Goal: Communication & Community: Ask a question

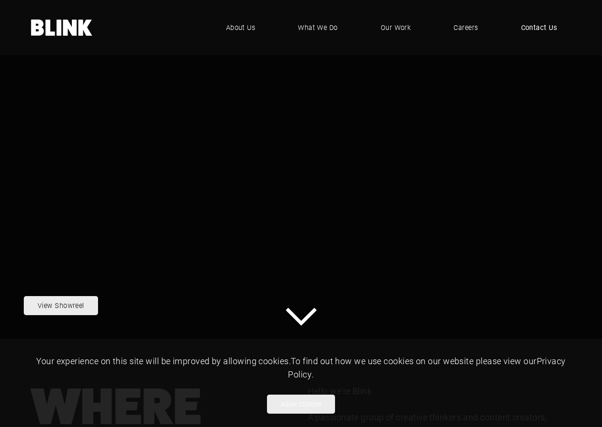
click at [527, 28] on span "Contact Us" at bounding box center [539, 27] width 36 height 10
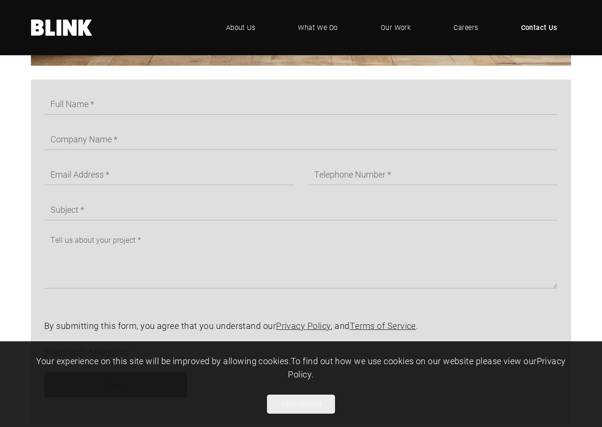
scroll to position [444, 0]
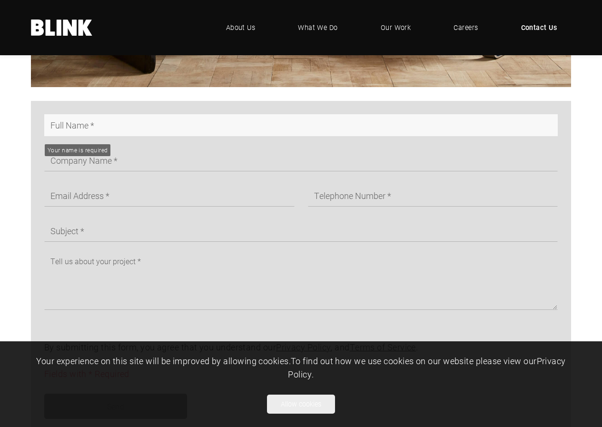
click at [98, 134] on input "text" at bounding box center [301, 125] width 514 height 22
type input "Tiana Lopez"
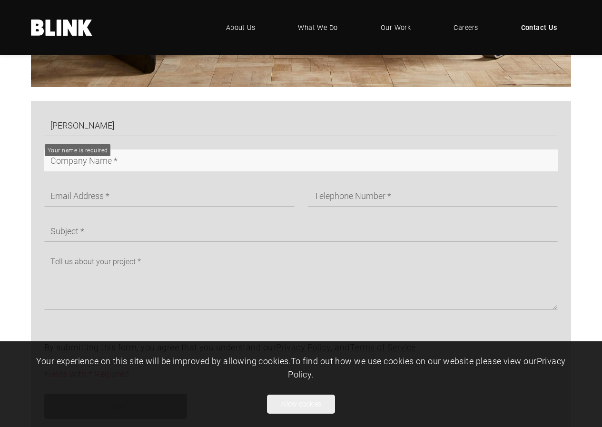
type input "fgh"
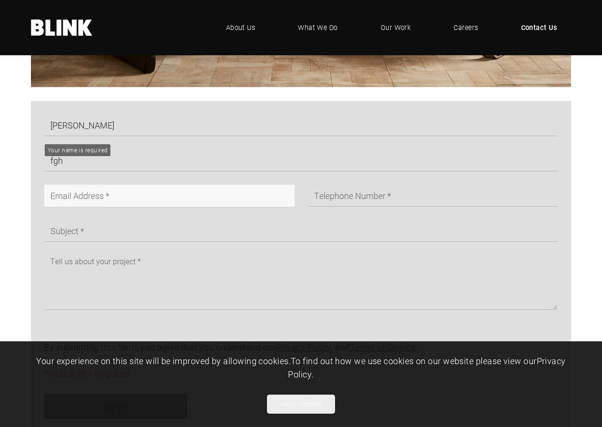
type input "tianadlopez@gmail.com"
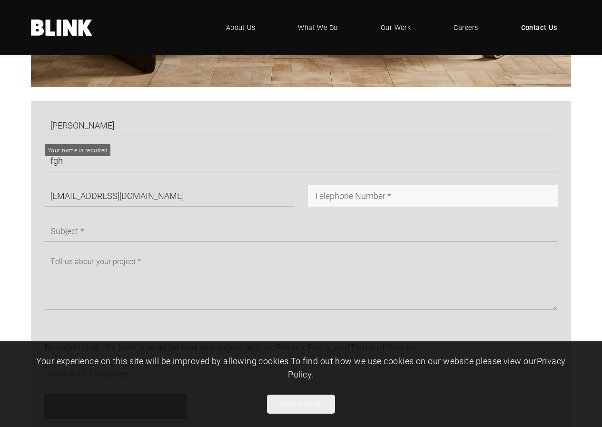
type input "09830152514"
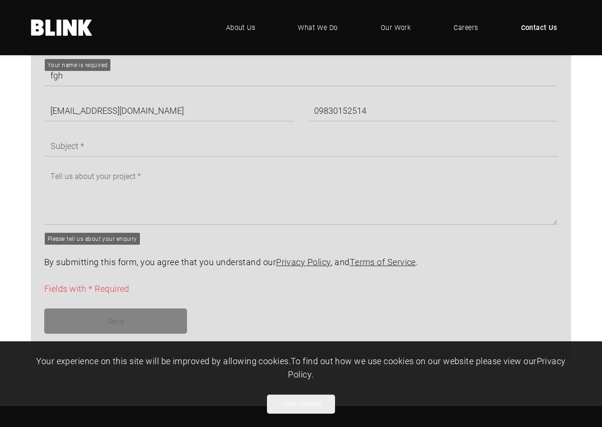
scroll to position [508, 0]
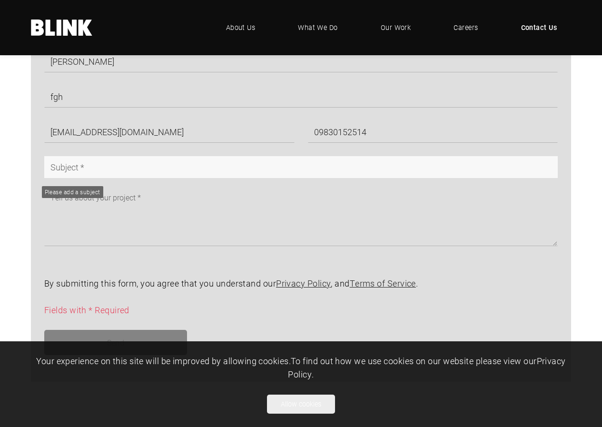
click at [154, 176] on input "text" at bounding box center [301, 167] width 514 height 22
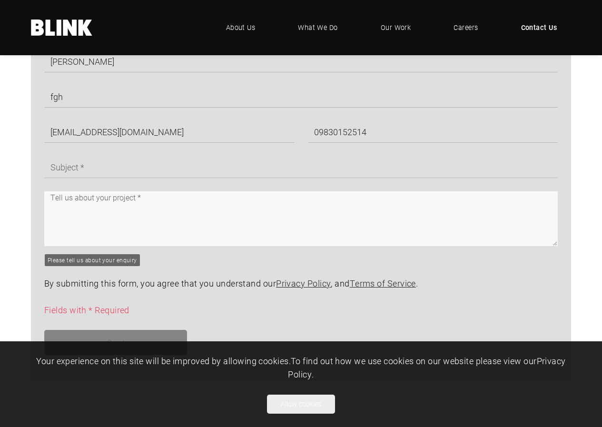
click at [280, 231] on textarea at bounding box center [301, 218] width 514 height 55
paste textarea "Hello, I hope you are doing well. I was checking your website and saw you have …"
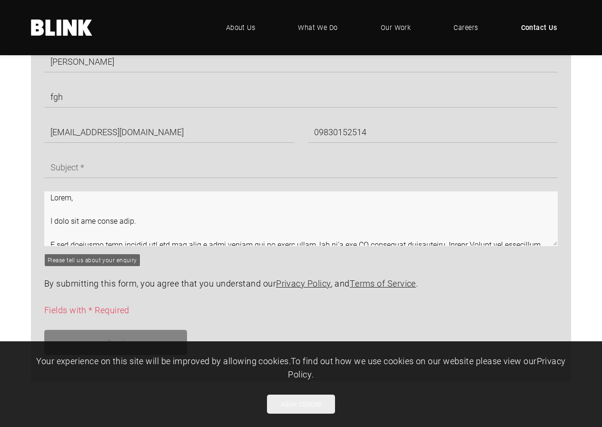
scroll to position [382, 0]
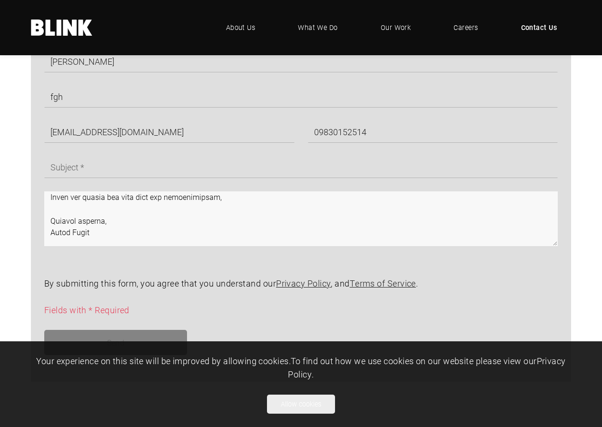
type textarea "Hello, I hope you are doing well. I was checking your website and saw you have …"
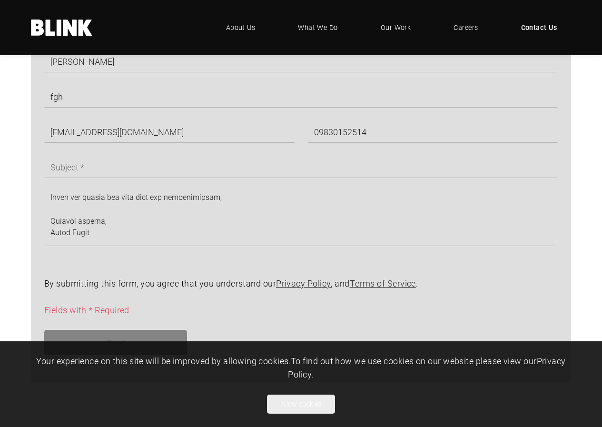
click at [257, 361] on span "Your experience on this site will be improved by allowing cookies. To find out …" at bounding box center [300, 367] width 529 height 25
click at [256, 360] on span "Your experience on this site will be improved by allowing cookies. To find out …" at bounding box center [300, 367] width 529 height 25
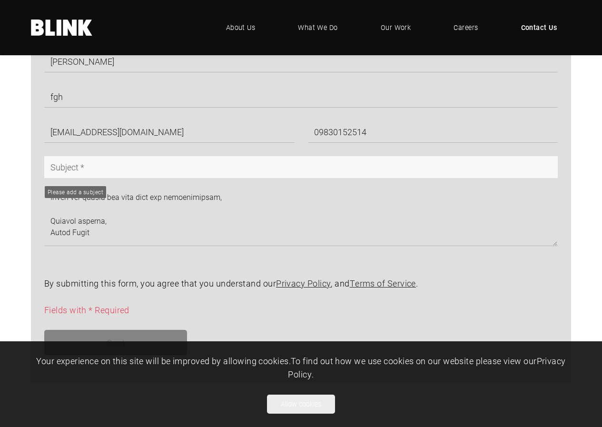
click at [157, 178] on input "text" at bounding box center [301, 167] width 514 height 22
paste input "Enhancing Your Website for AI, Search & Conversions"
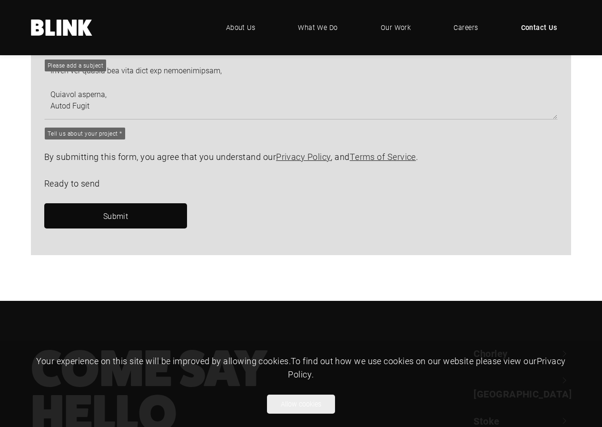
scroll to position [389, 0]
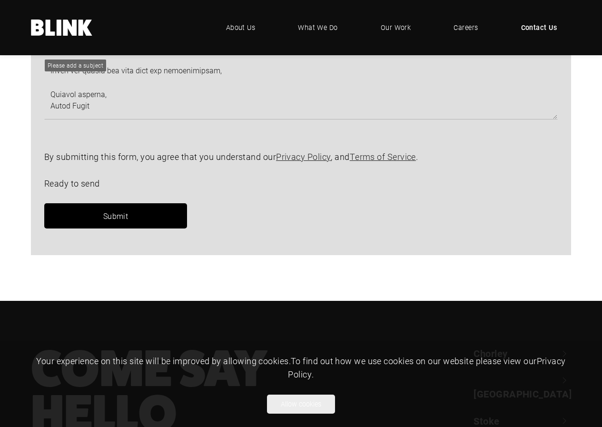
type input "Enhancing Your Website for AI, Search & Conversions"
click at [139, 221] on link "Submit" at bounding box center [115, 215] width 143 height 25
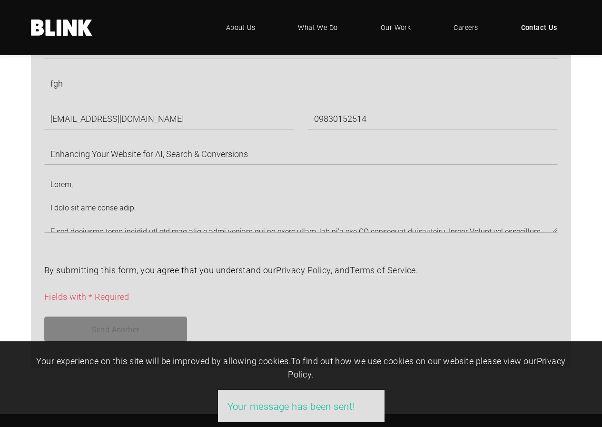
scroll to position [508, 0]
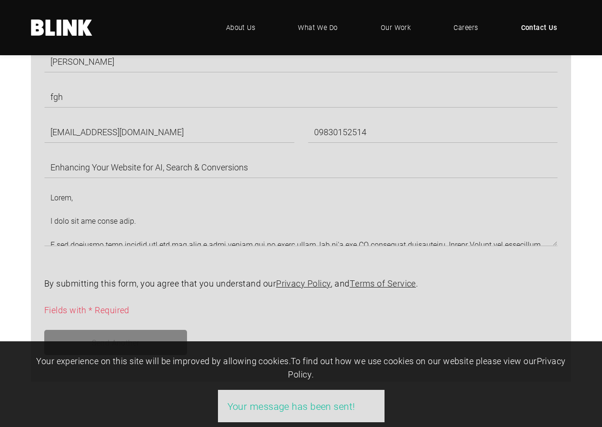
click at [210, 276] on form "Tiana Lopez fgh tianadlopez@gmail.com 09830152514 Enhancing Your Website for AI…" at bounding box center [294, 209] width 527 height 319
click at [34, 282] on div "By submitting this form, you agree that you understand our Privacy Policy , and…" at bounding box center [294, 297] width 527 height 40
click at [49, 277] on form "Tiana Lopez fgh tianadlopez@gmail.com 09830152514 Enhancing Your Website for AI…" at bounding box center [294, 209] width 527 height 319
click at [38, 286] on div "By submitting this form, you agree that you understand our Privacy Policy , and…" at bounding box center [294, 297] width 527 height 40
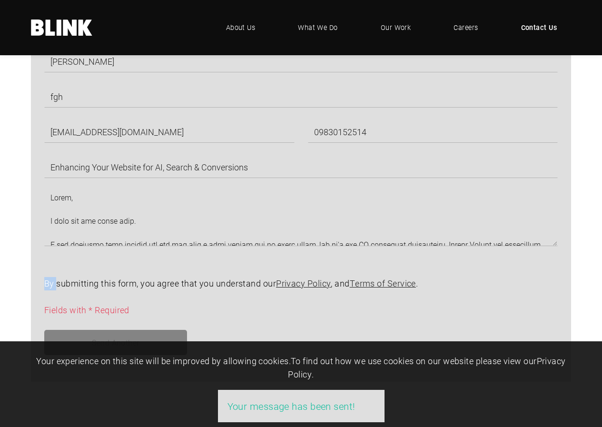
click at [38, 286] on div "By submitting this form, you agree that you understand our Privacy Policy , and…" at bounding box center [294, 297] width 527 height 40
click at [37, 286] on div "By submitting this form, you agree that you understand our Privacy Policy , and…" at bounding box center [294, 297] width 527 height 40
click at [37, 287] on div "By submitting this form, you agree that you understand our Privacy Policy , and…" at bounding box center [294, 297] width 527 height 40
click at [39, 289] on div "By submitting this form, you agree that you understand our Privacy Policy , and…" at bounding box center [294, 297] width 527 height 40
